Goal: Task Accomplishment & Management: Manage account settings

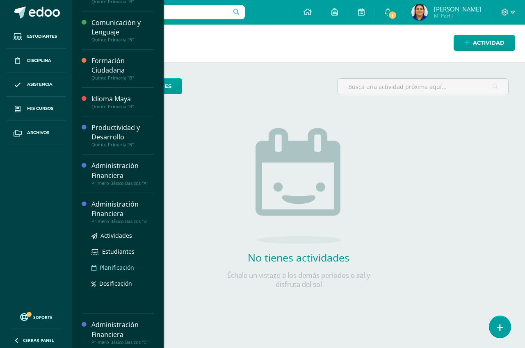
scroll to position [127, 0]
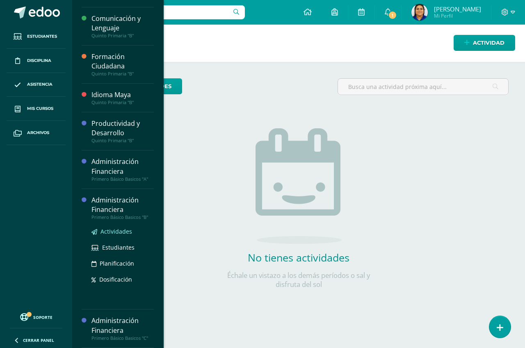
click at [118, 230] on span "Actividades" at bounding box center [116, 231] width 32 height 8
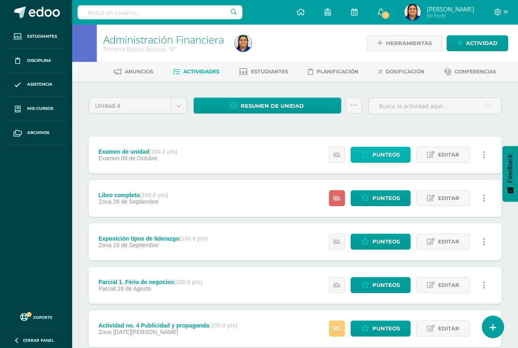
click at [380, 157] on span "Punteos" at bounding box center [385, 154] width 27 height 15
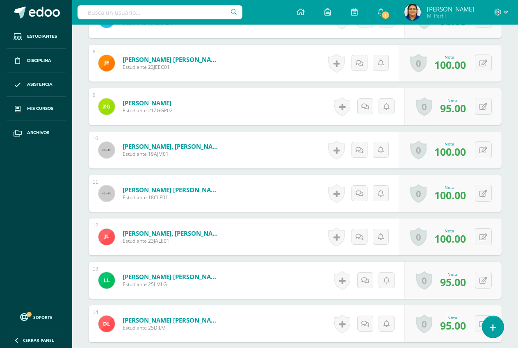
scroll to position [534, 0]
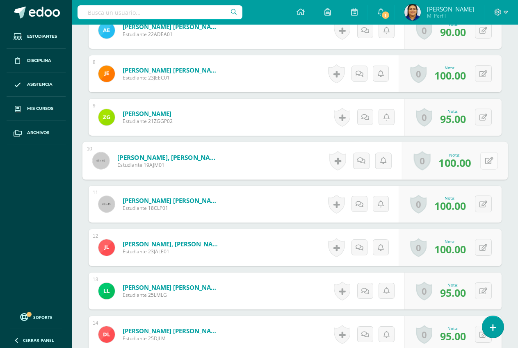
click at [480, 162] on button at bounding box center [488, 160] width 17 height 17
type input "95"
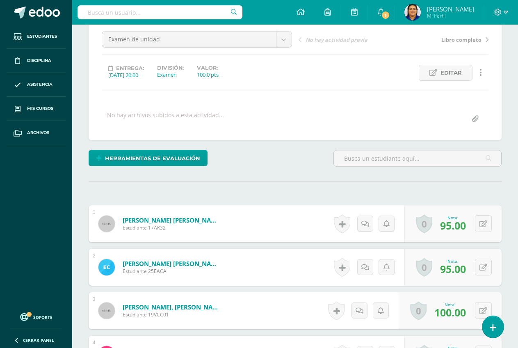
scroll to position [0, 0]
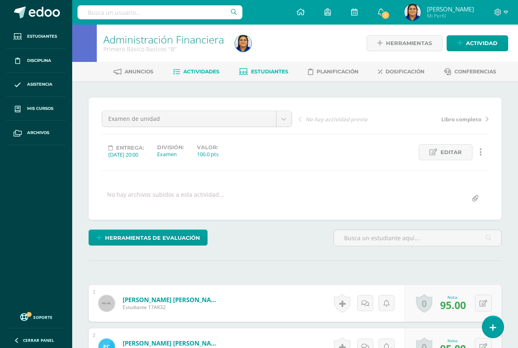
click at [260, 69] on span "Estudiantes" at bounding box center [269, 71] width 37 height 6
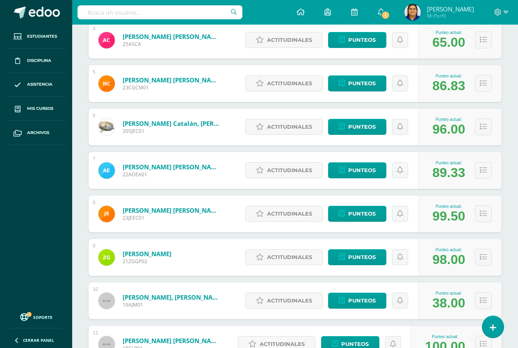
scroll to position [310, 0]
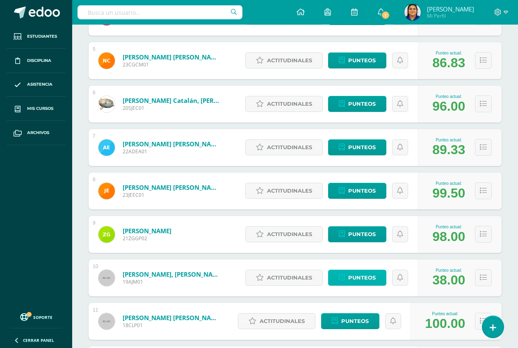
click at [358, 277] on span "Punteos" at bounding box center [361, 277] width 27 height 15
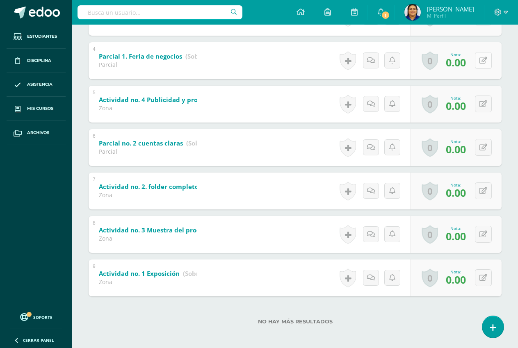
scroll to position [295, 0]
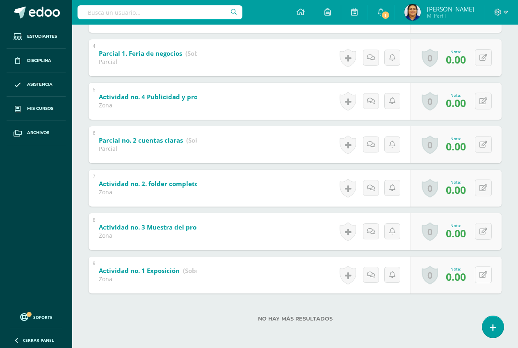
click at [481, 271] on button at bounding box center [483, 274] width 17 height 17
type input "80"
click at [482, 229] on button at bounding box center [488, 231] width 17 height 17
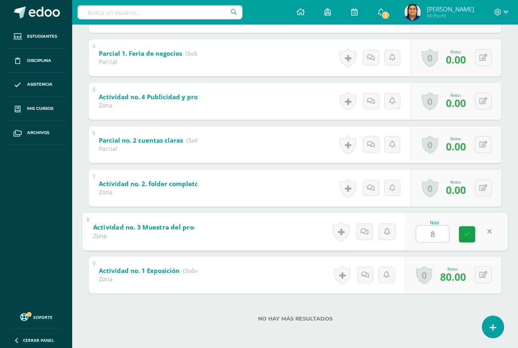
type input "80"
click at [482, 186] on button at bounding box center [483, 187] width 17 height 17
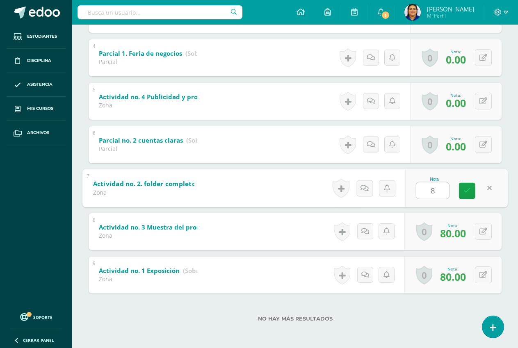
type input "80"
click at [483, 140] on button at bounding box center [483, 144] width 17 height 17
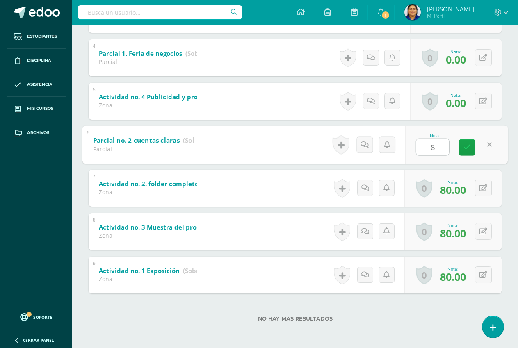
type input "80"
click at [481, 98] on button at bounding box center [483, 101] width 17 height 17
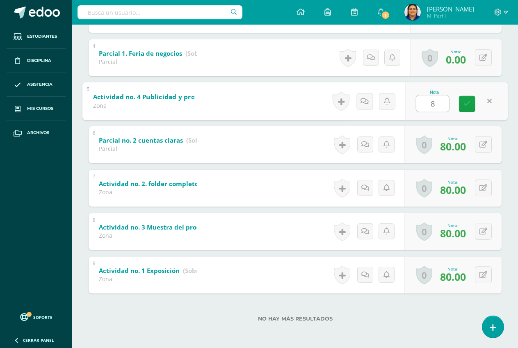
type input "80"
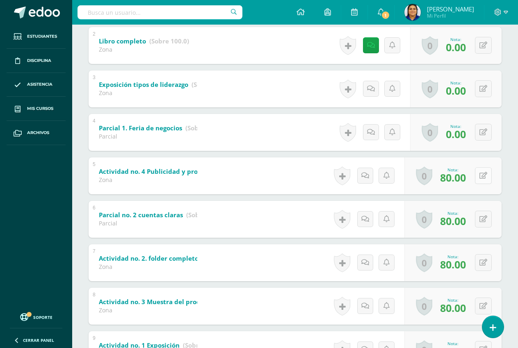
scroll to position [214, 0]
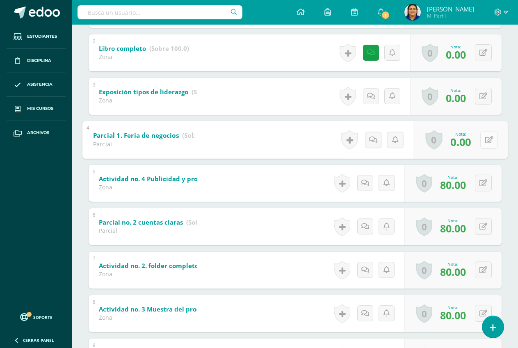
click at [481, 136] on button at bounding box center [488, 139] width 17 height 17
click at [481, 143] on button at bounding box center [483, 139] width 17 height 17
type input "80"
click at [480, 95] on button at bounding box center [483, 96] width 17 height 17
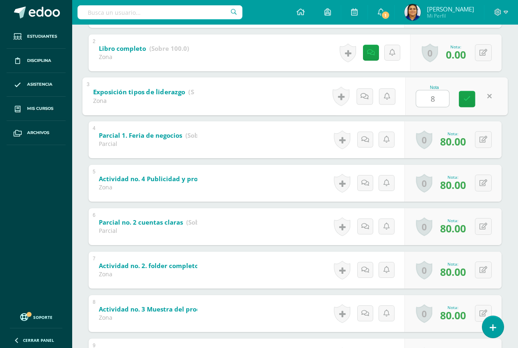
type input "80"
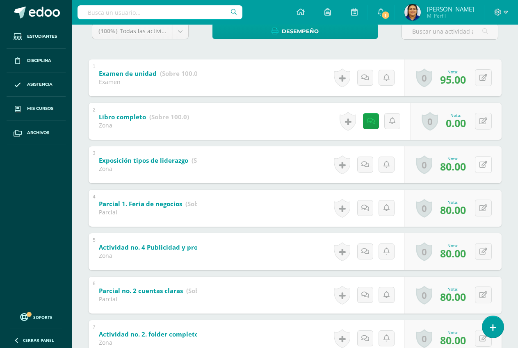
scroll to position [132, 0]
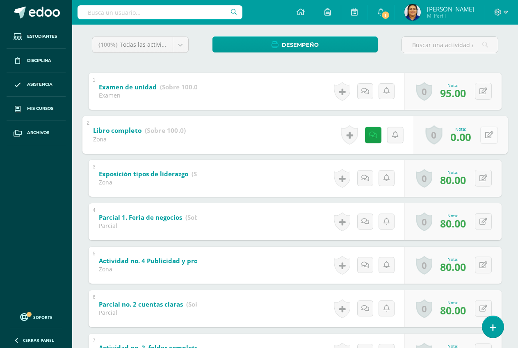
click at [483, 134] on button at bounding box center [488, 134] width 17 height 17
type input "80"
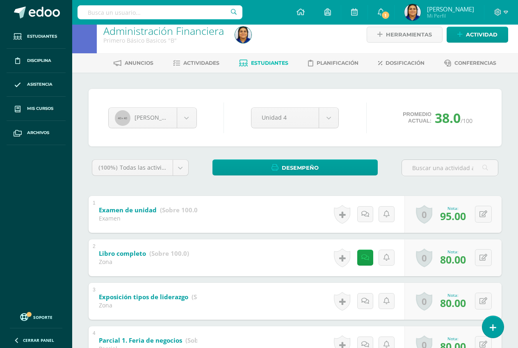
scroll to position [0, 0]
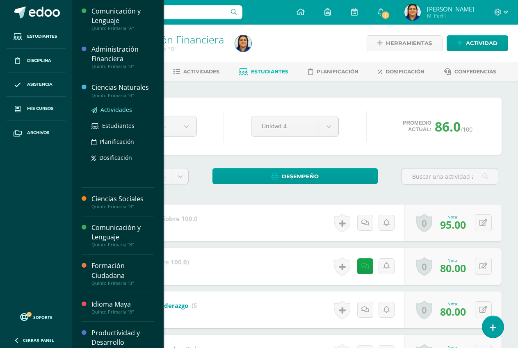
click at [109, 107] on span "Actividades" at bounding box center [116, 110] width 32 height 8
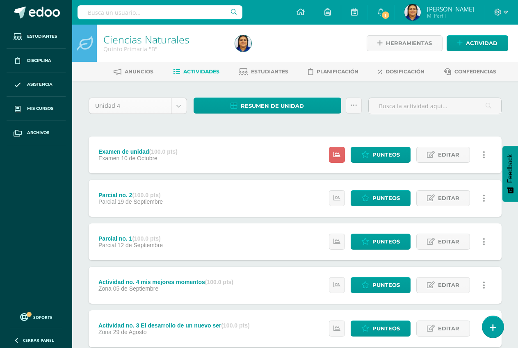
click at [178, 107] on body "Estudiantes Disciplina Asistencia Mis cursos Archivos Soporte Ayuda Reportar un…" at bounding box center [259, 244] width 518 height 488
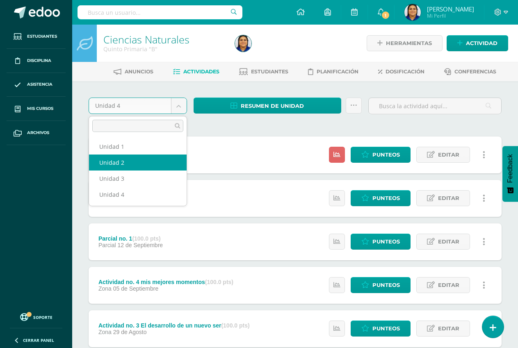
select select "Unidad 2"
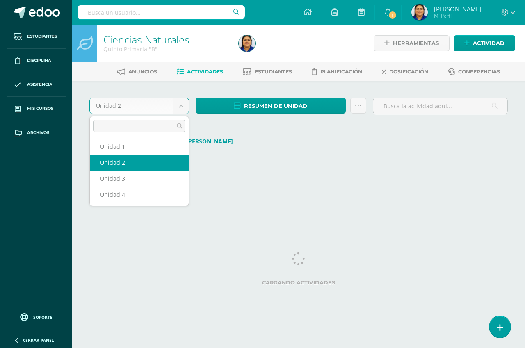
click at [177, 107] on body "Estudiantes Disciplina Asistencia Mis cursos Archivos Soporte Ayuda Reportar un…" at bounding box center [262, 99] width 525 height 199
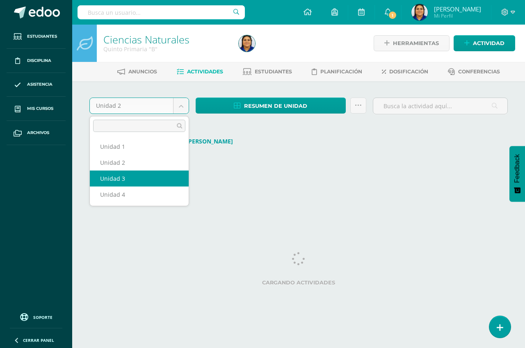
select select "Unidad 3"
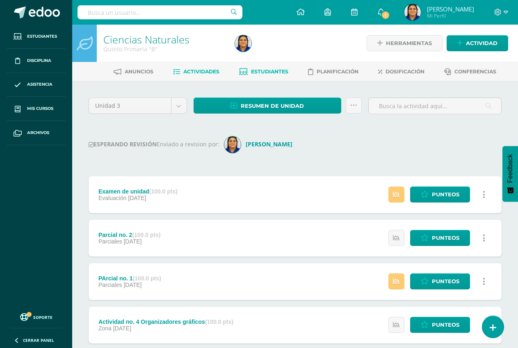
click at [271, 70] on span "Estudiantes" at bounding box center [269, 71] width 37 height 6
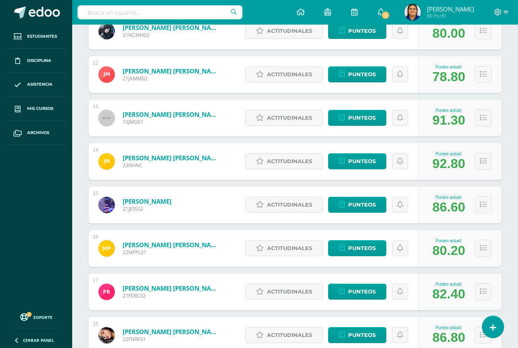
scroll to position [615, 0]
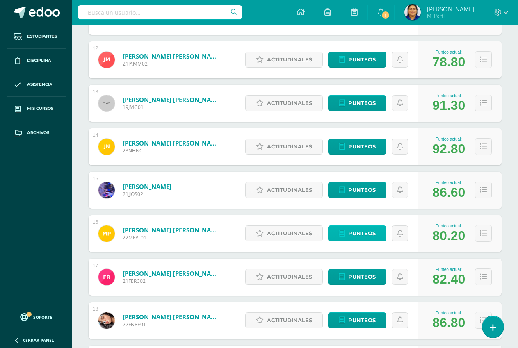
click at [357, 236] on span "Punteos" at bounding box center [361, 233] width 27 height 15
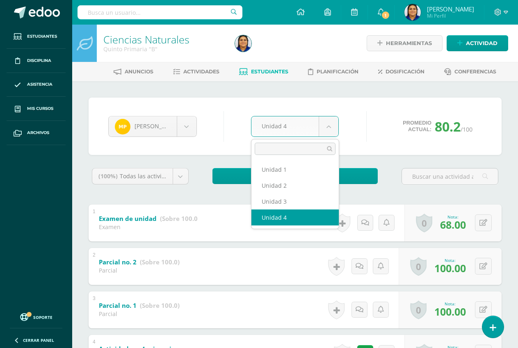
click at [330, 125] on body "Estudiantes Disciplina Asistencia Mis cursos Archivos Soporte Ayuda Reportar un…" at bounding box center [259, 278] width 518 height 557
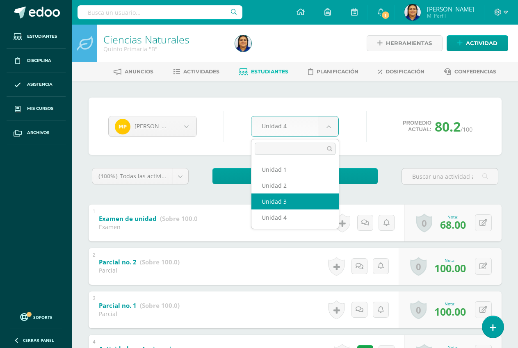
select select "Unidad 3"
